Goal: Information Seeking & Learning: Find specific fact

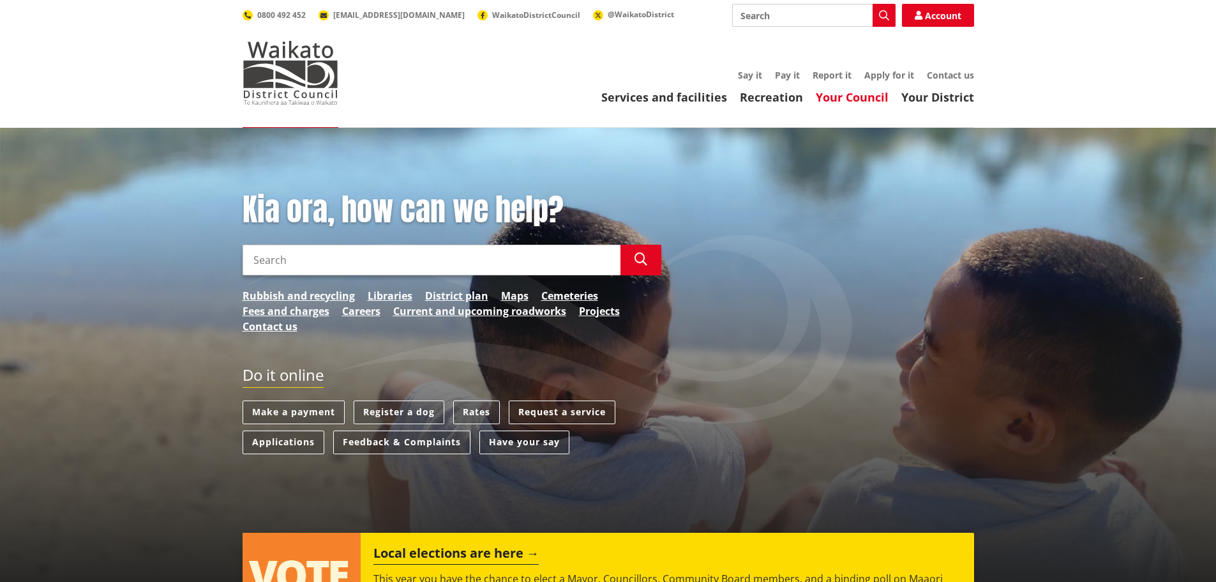
click at [851, 96] on link "Your Council" at bounding box center [852, 96] width 73 height 15
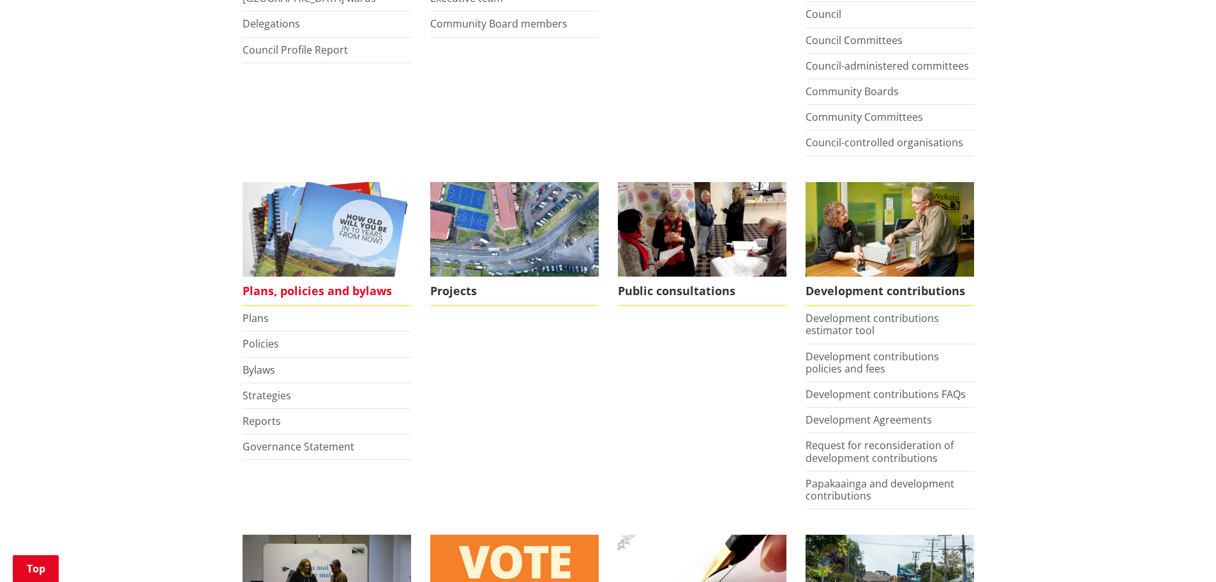
scroll to position [447, 0]
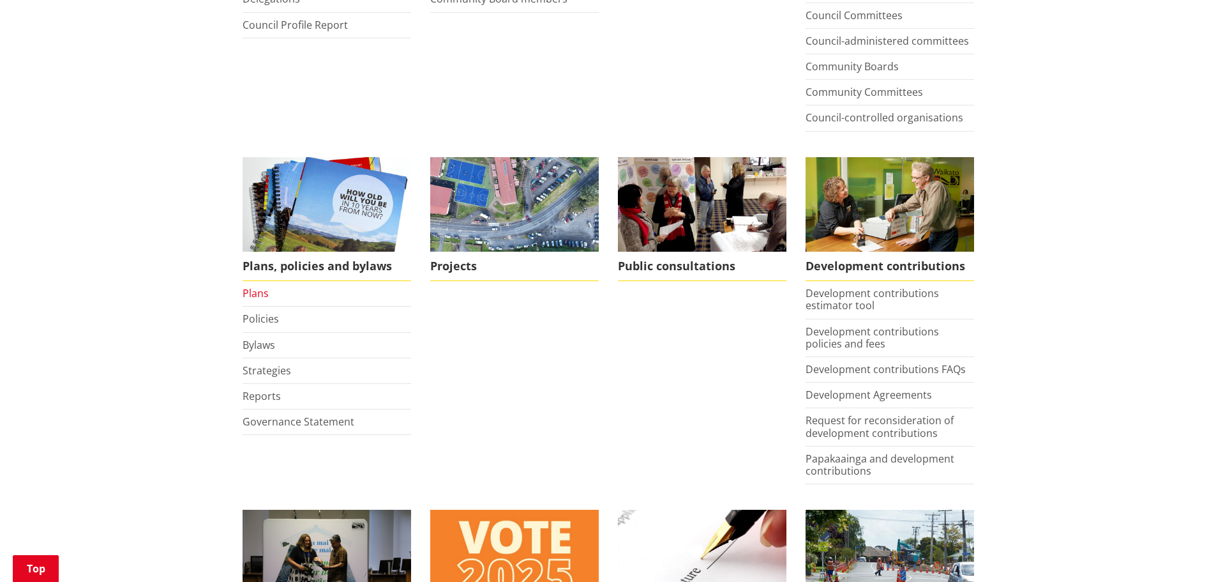
click at [259, 287] on link "Plans" at bounding box center [256, 293] width 26 height 14
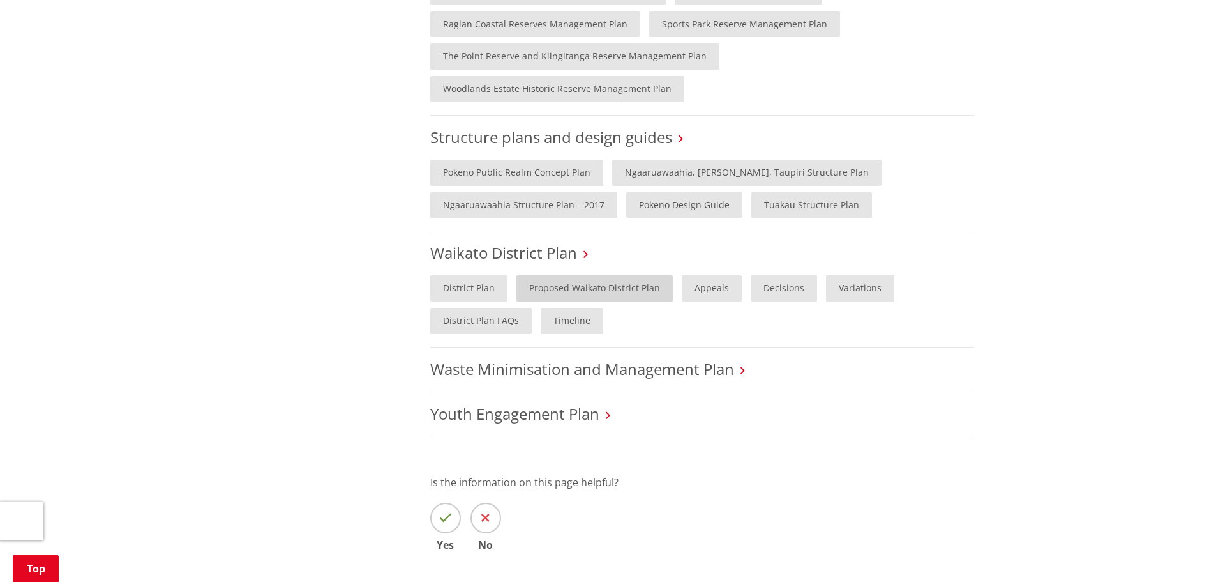
scroll to position [1149, 0]
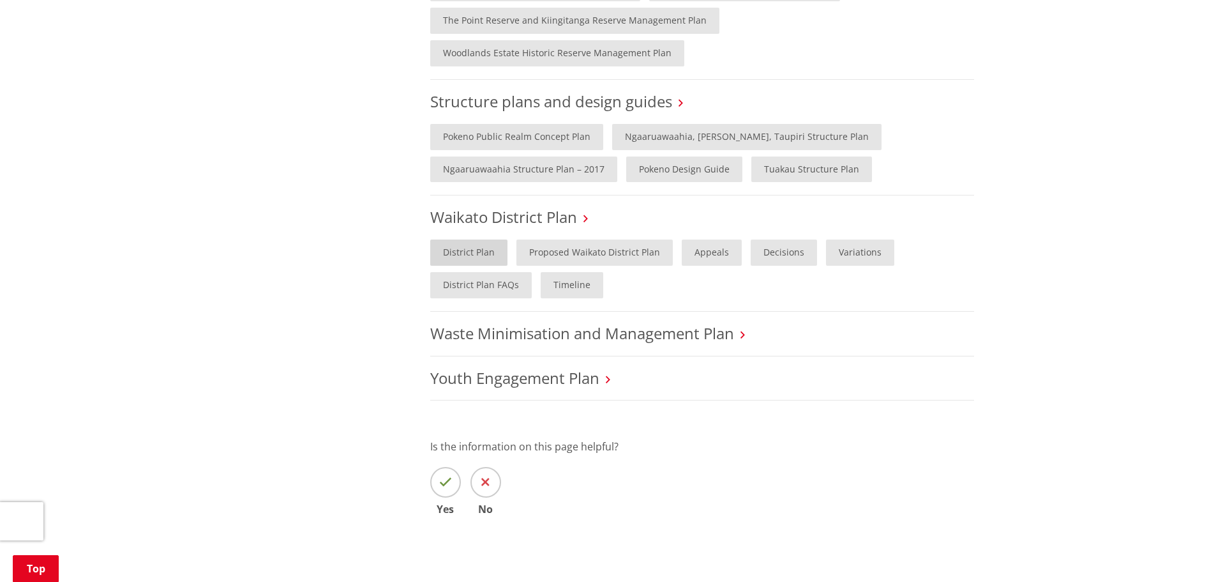
click at [468, 239] on link "District Plan" at bounding box center [468, 252] width 77 height 26
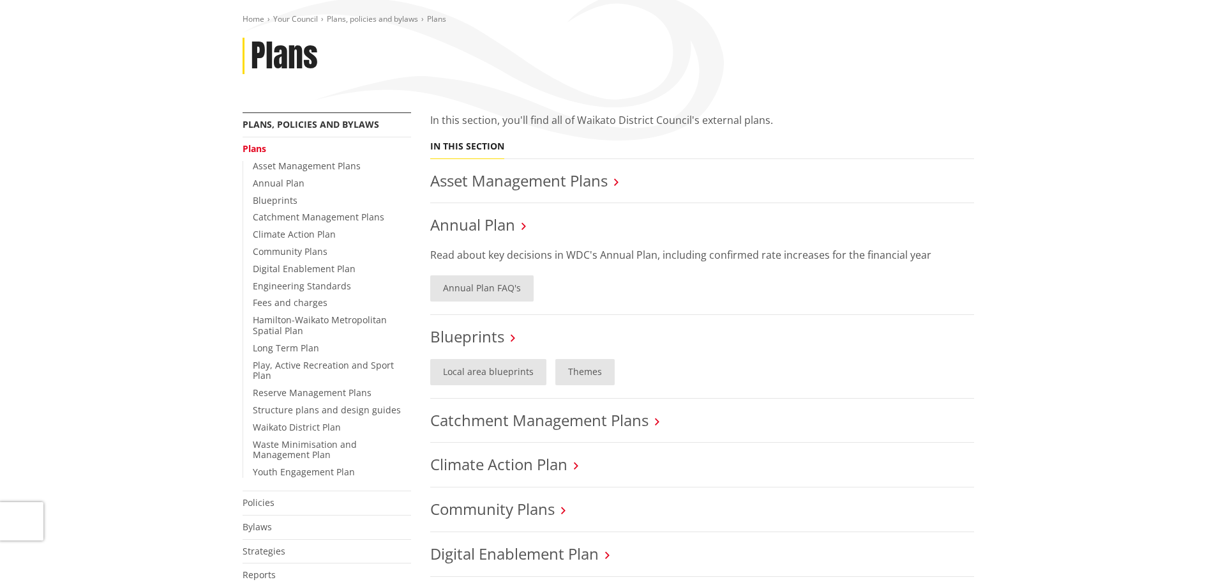
scroll to position [0, 0]
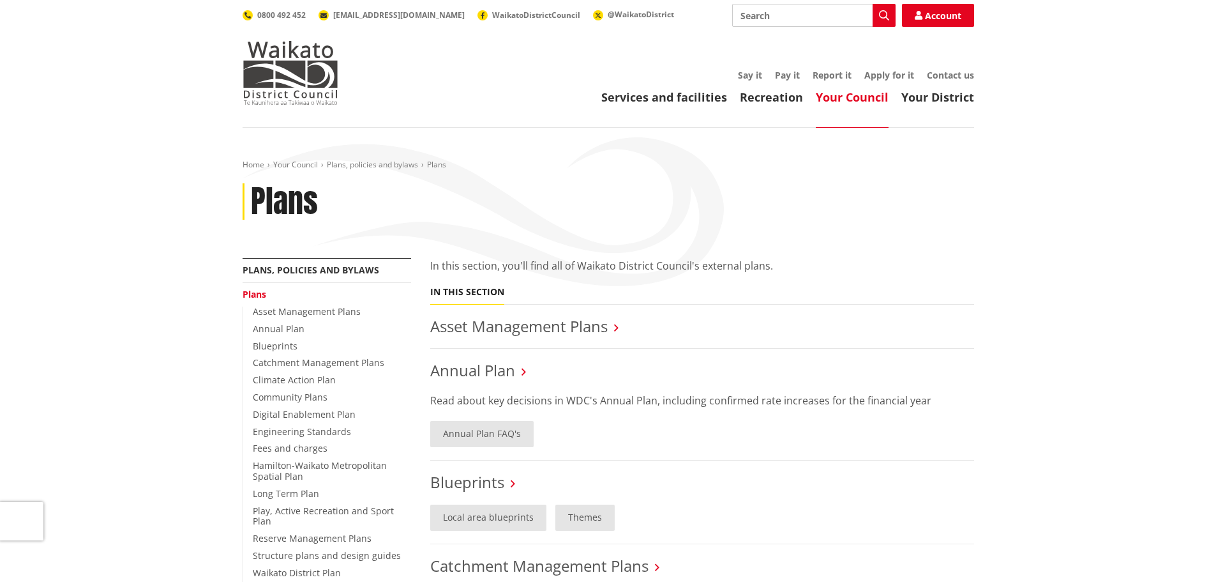
click at [771, 13] on input "Search" at bounding box center [813, 15] width 163 height 23
type input "bylaws"
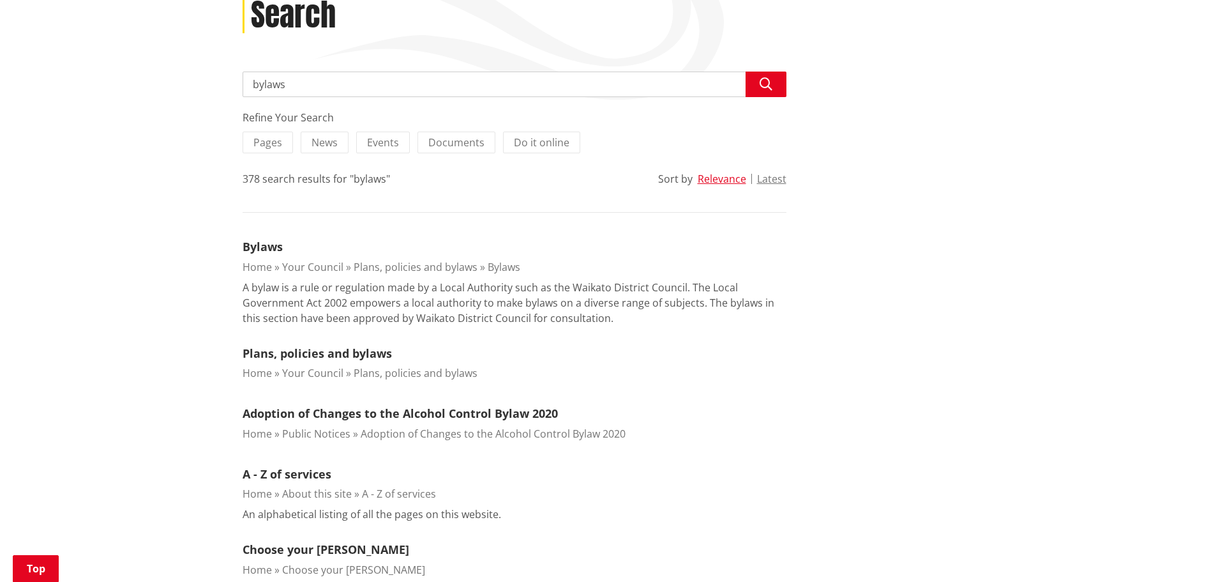
scroll to position [192, 0]
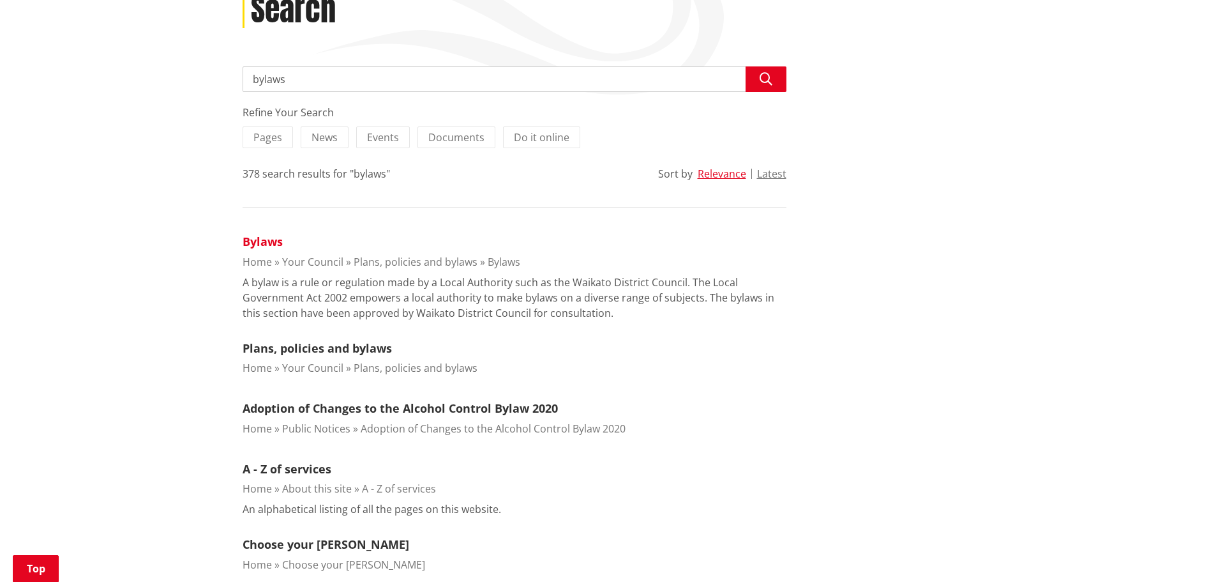
click at [255, 238] on link "Bylaws" at bounding box center [263, 241] width 40 height 15
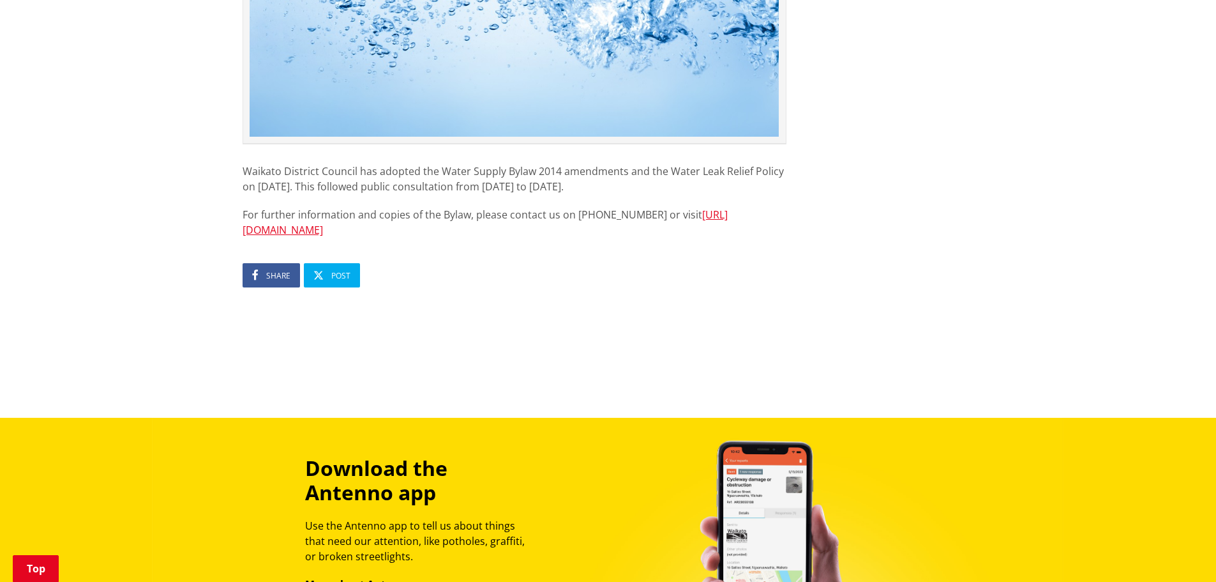
scroll to position [511, 0]
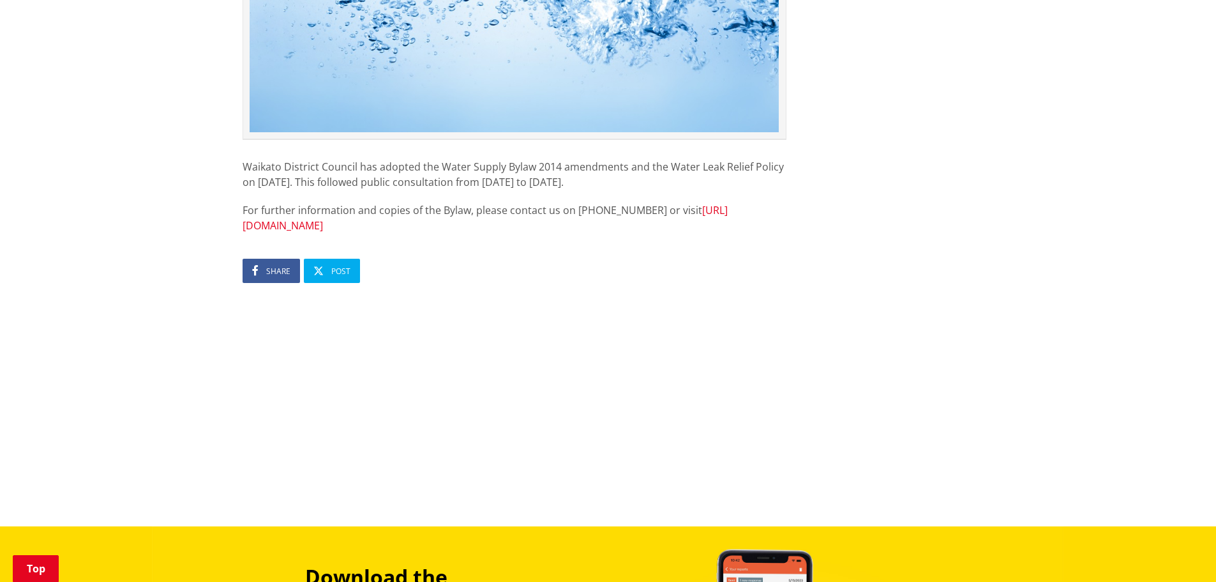
click at [459, 232] on link "[URL][DOMAIN_NAME]" at bounding box center [485, 217] width 485 height 29
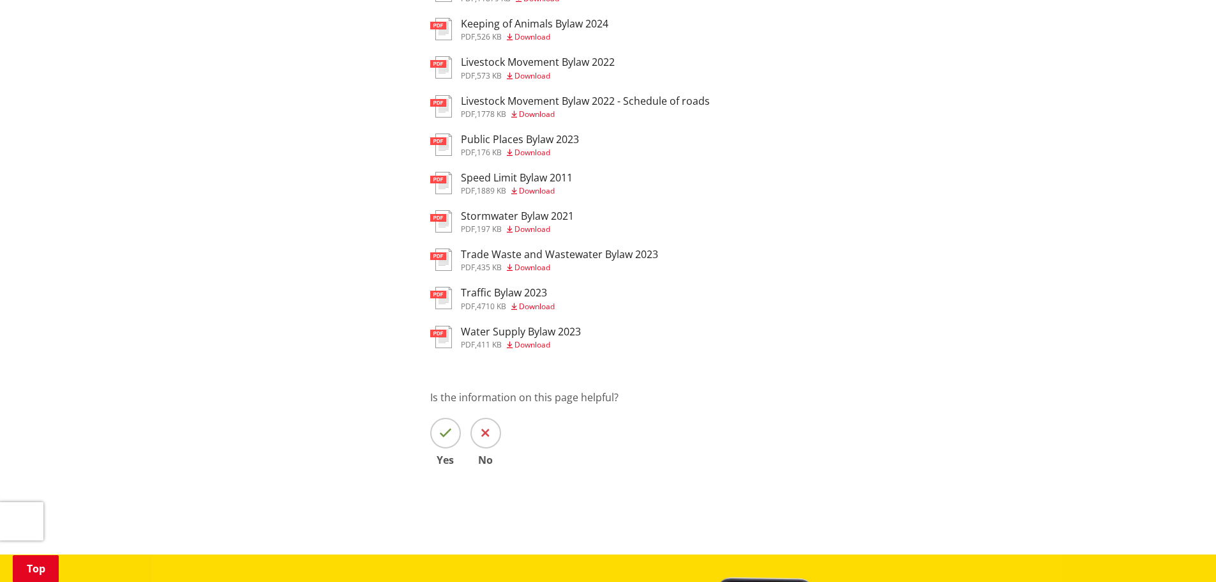
scroll to position [511, 0]
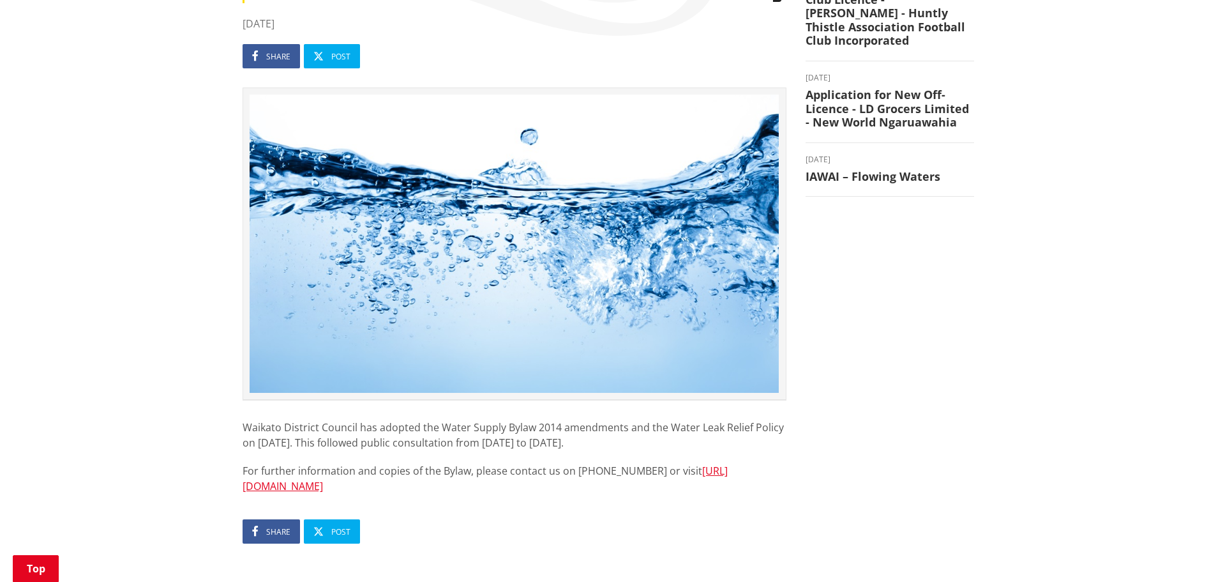
scroll to position [192, 0]
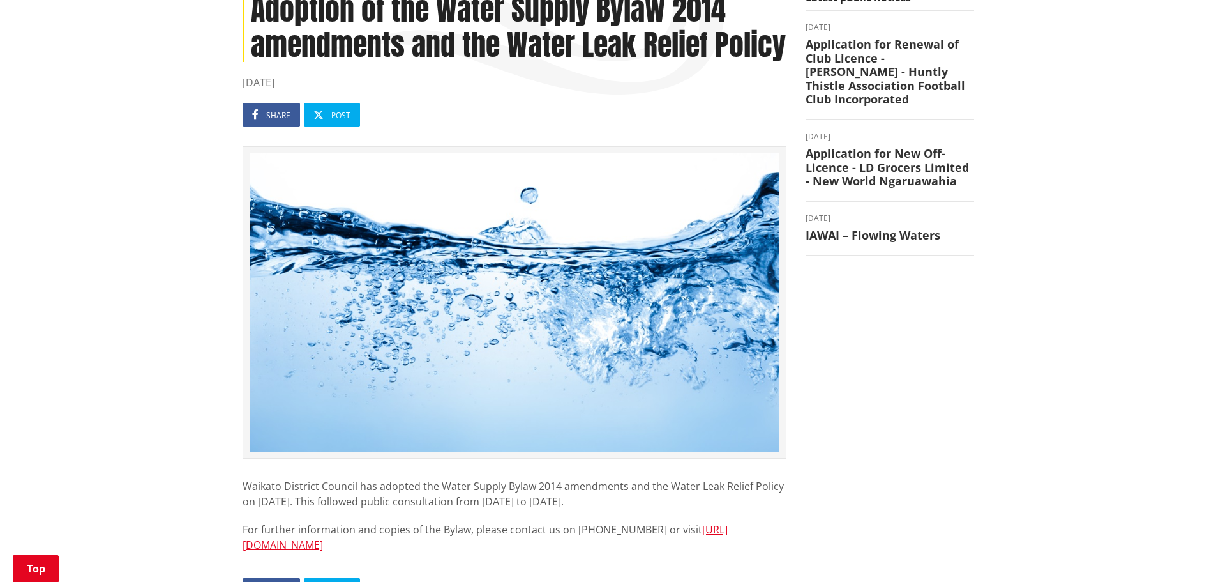
click at [546, 338] on img at bounding box center [515, 302] width 530 height 298
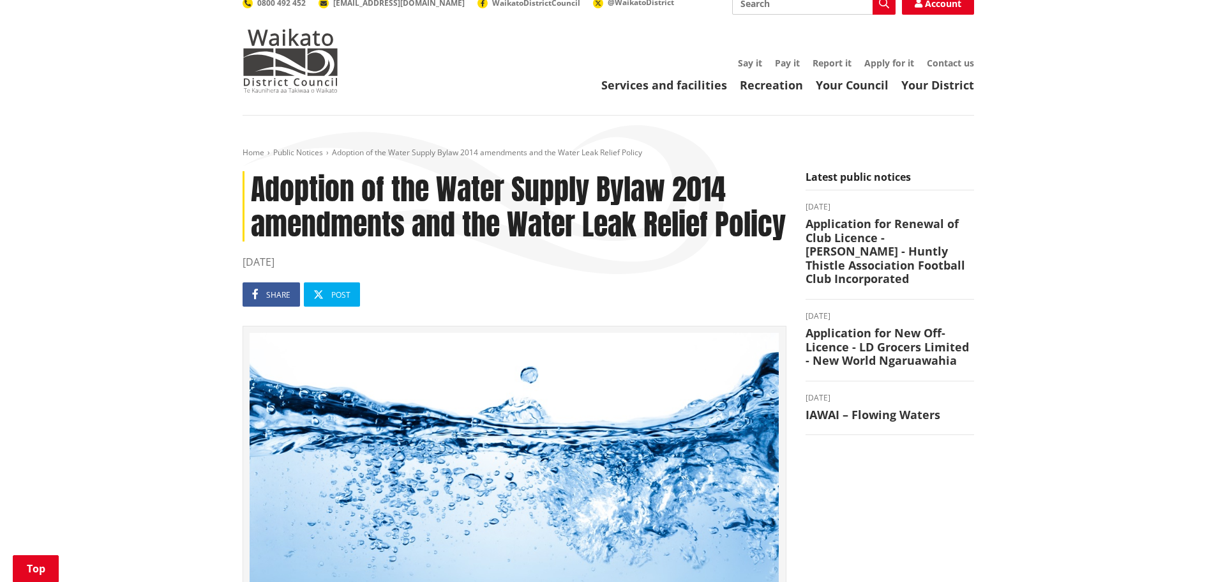
scroll to position [0, 0]
